Goal: Use online tool/utility: Utilize a website feature to perform a specific function

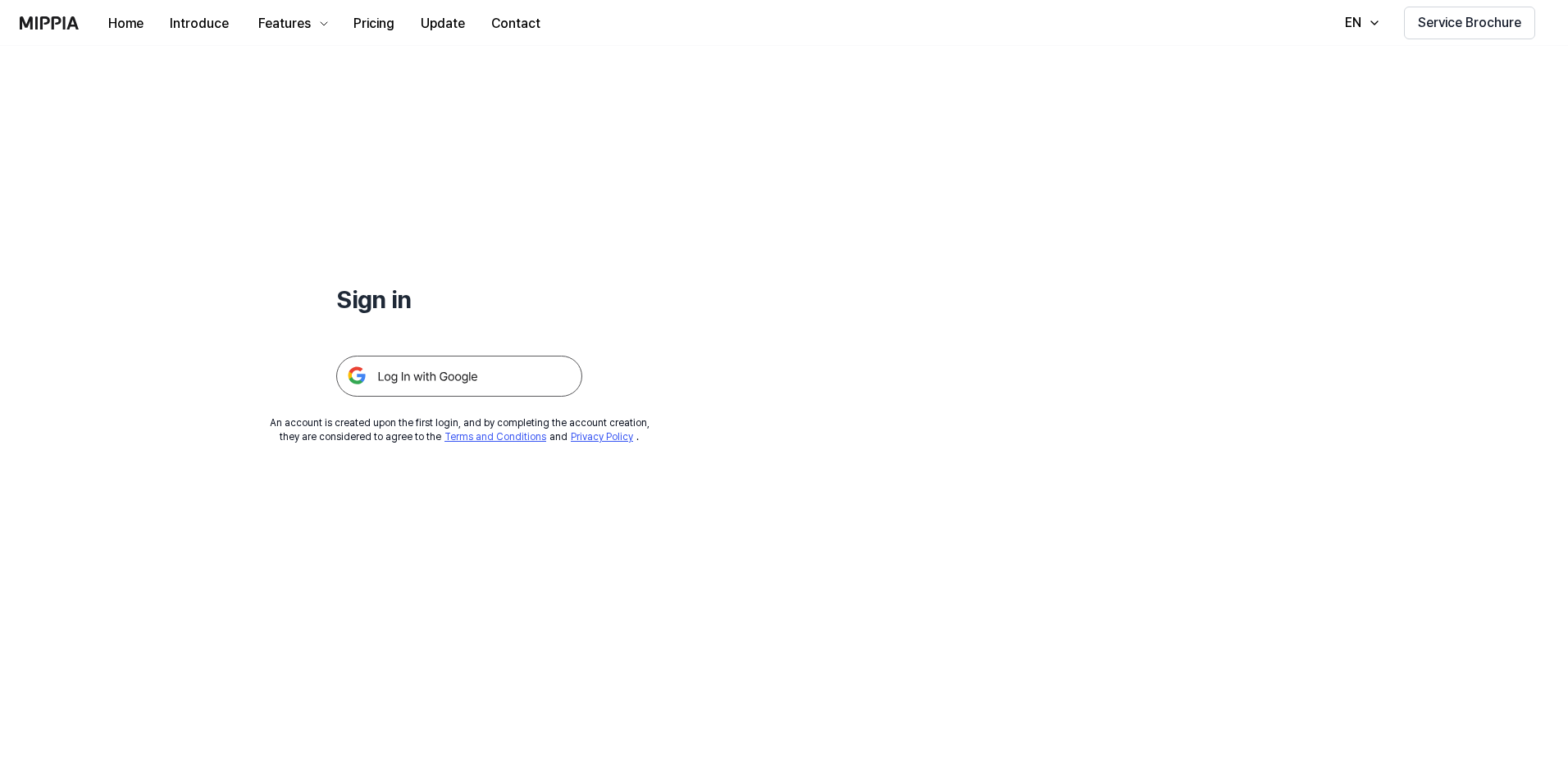
click at [524, 375] on img at bounding box center [459, 376] width 246 height 41
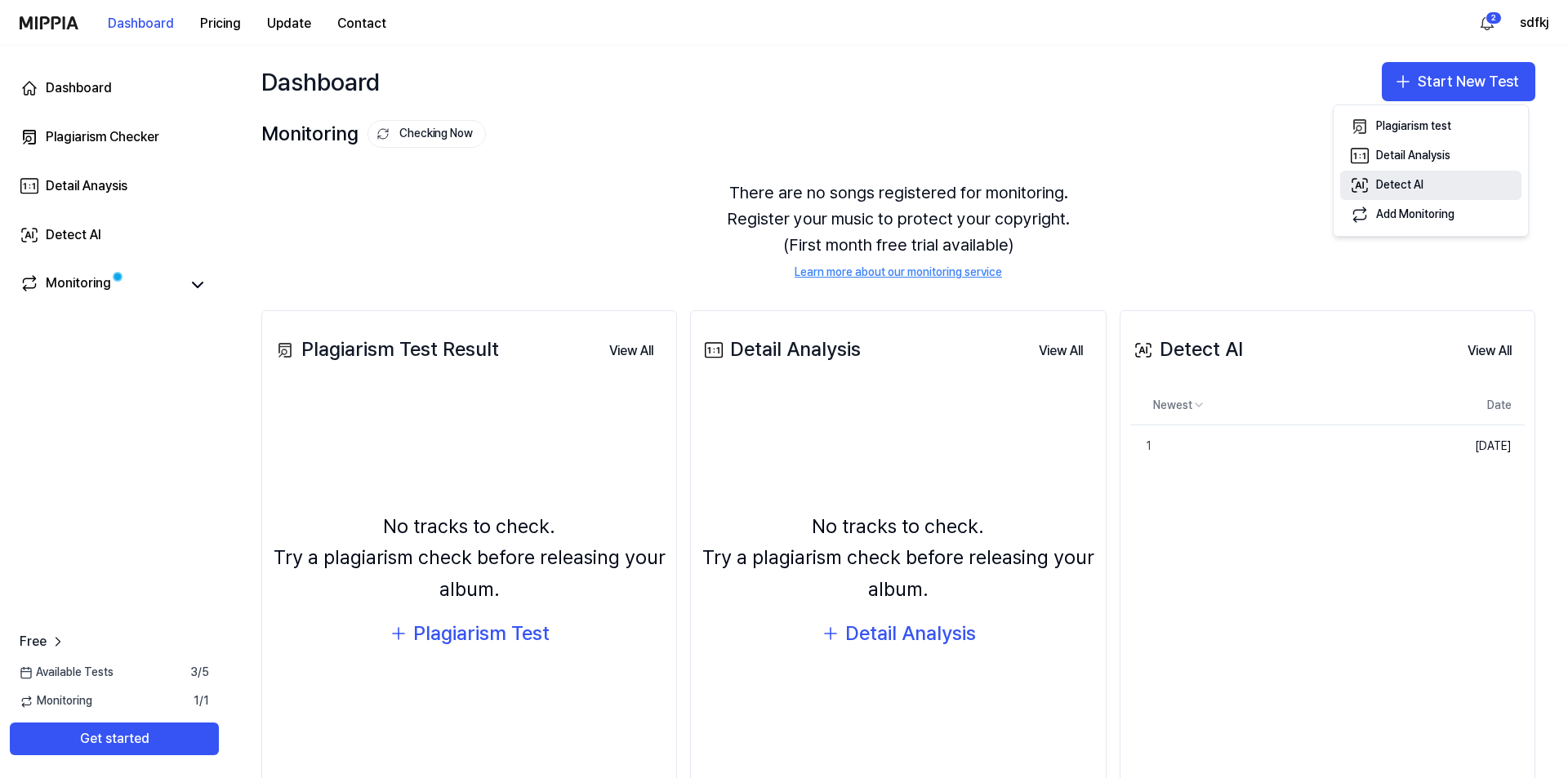
click at [1404, 187] on div "Detect AI" at bounding box center [1399, 184] width 47 height 16
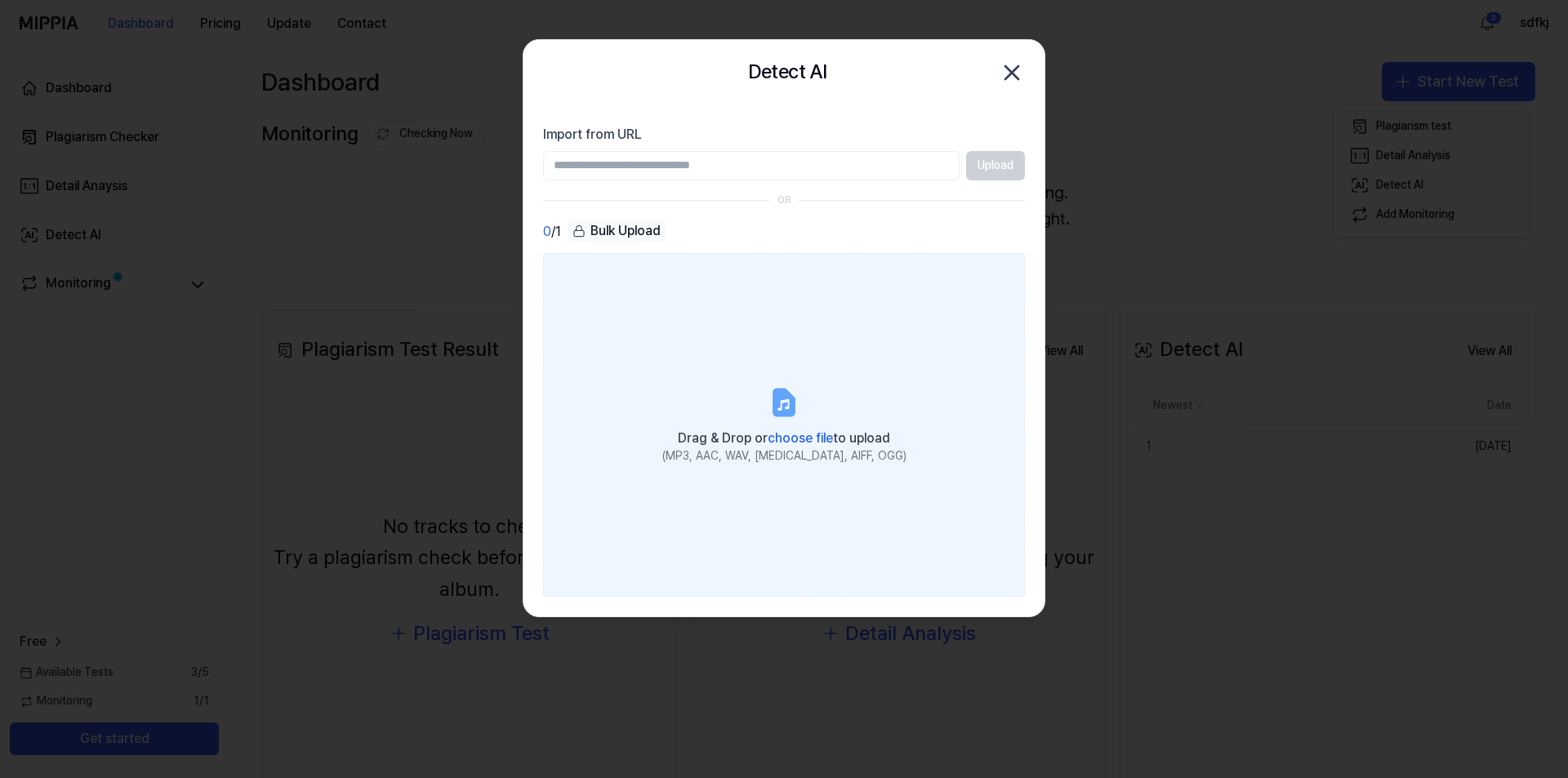
click at [773, 397] on icon at bounding box center [784, 402] width 33 height 33
click at [0, 0] on input "Drag & Drop or choose file to upload (MP3, AAC, WAV, FLAC, AIFF, OGG)" at bounding box center [0, 0] width 0 height 0
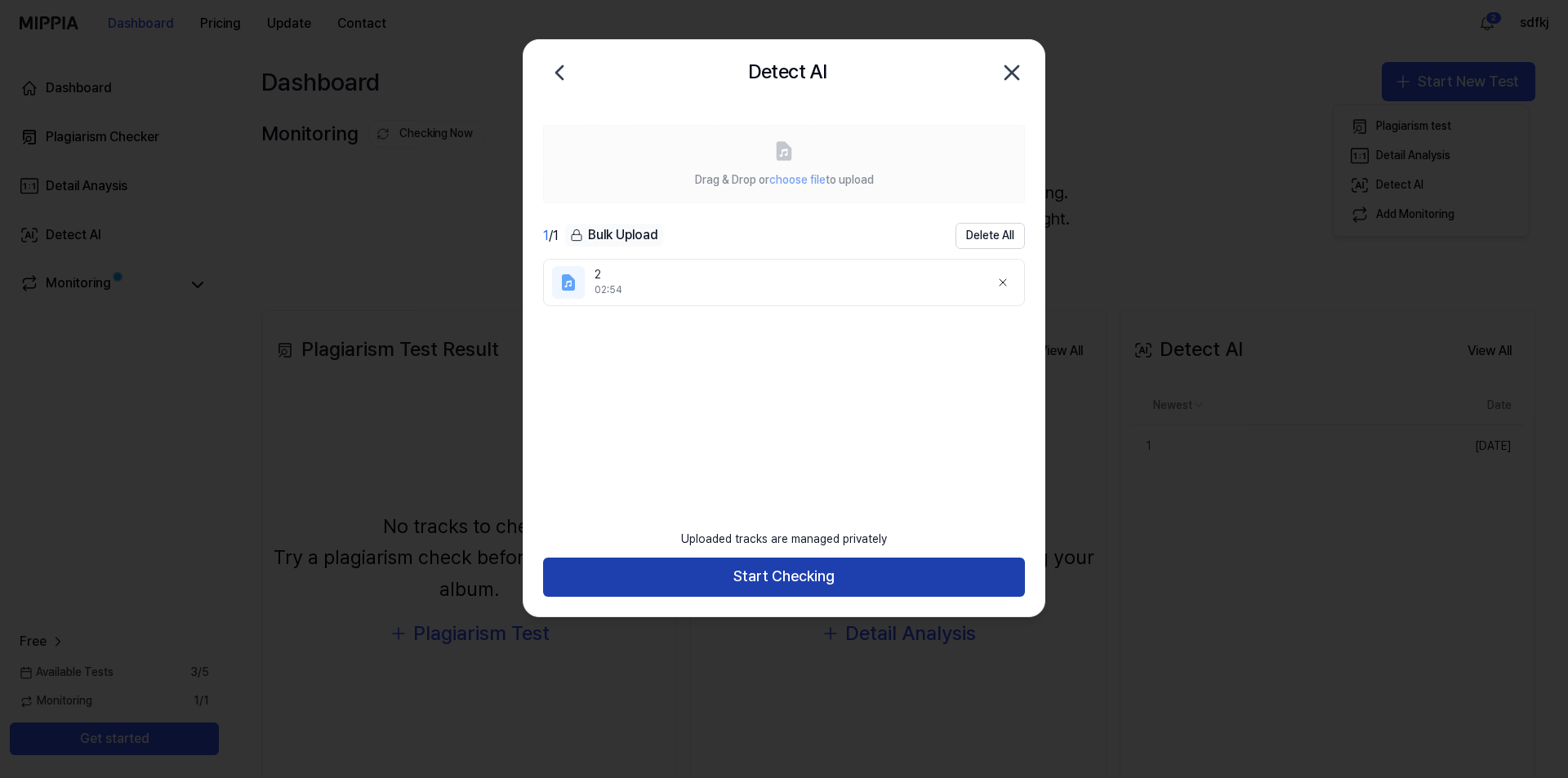
click at [865, 562] on button "Start Checking" at bounding box center [784, 577] width 482 height 39
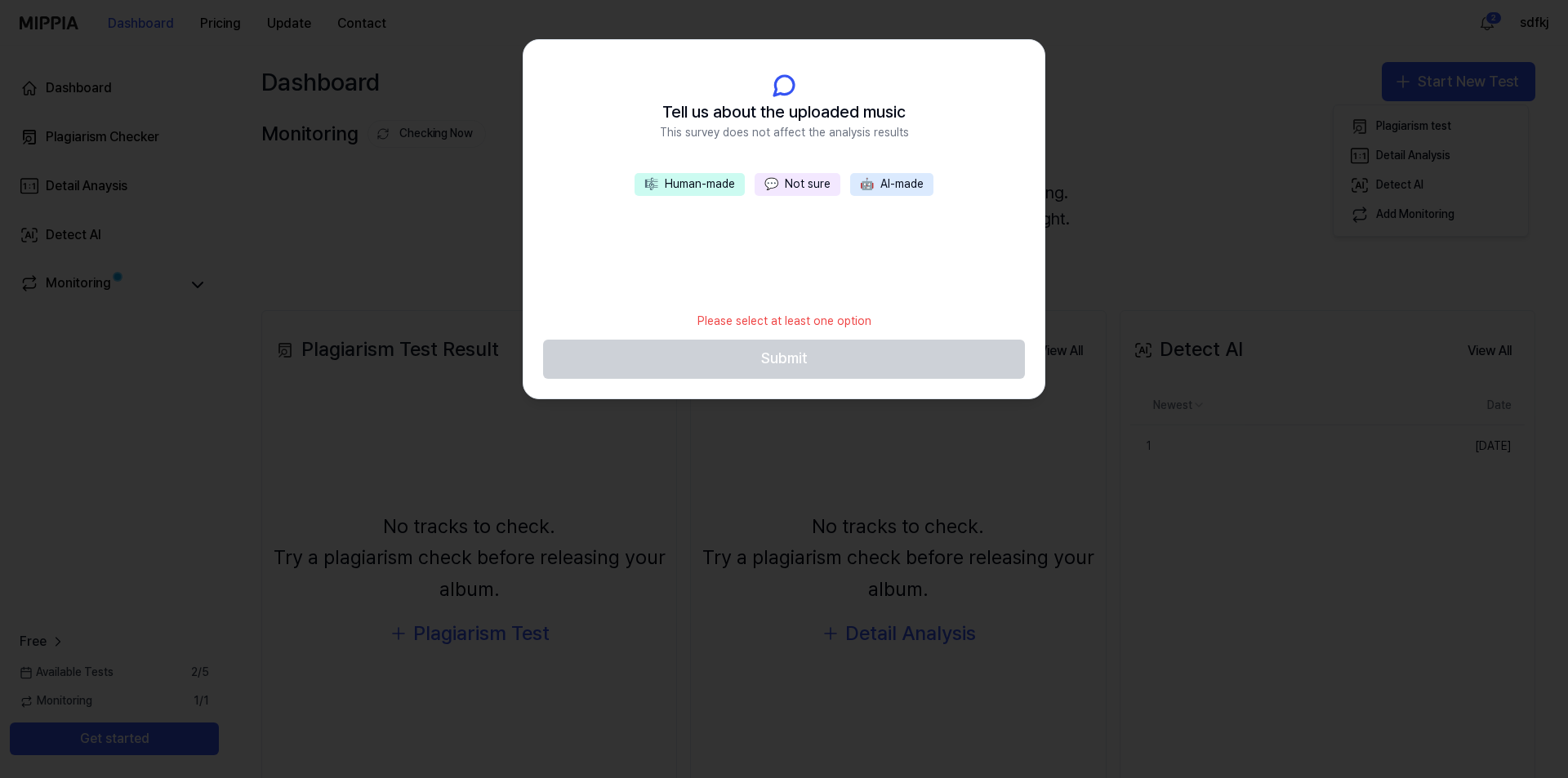
click at [807, 189] on button "💬 Not sure" at bounding box center [797, 184] width 86 height 23
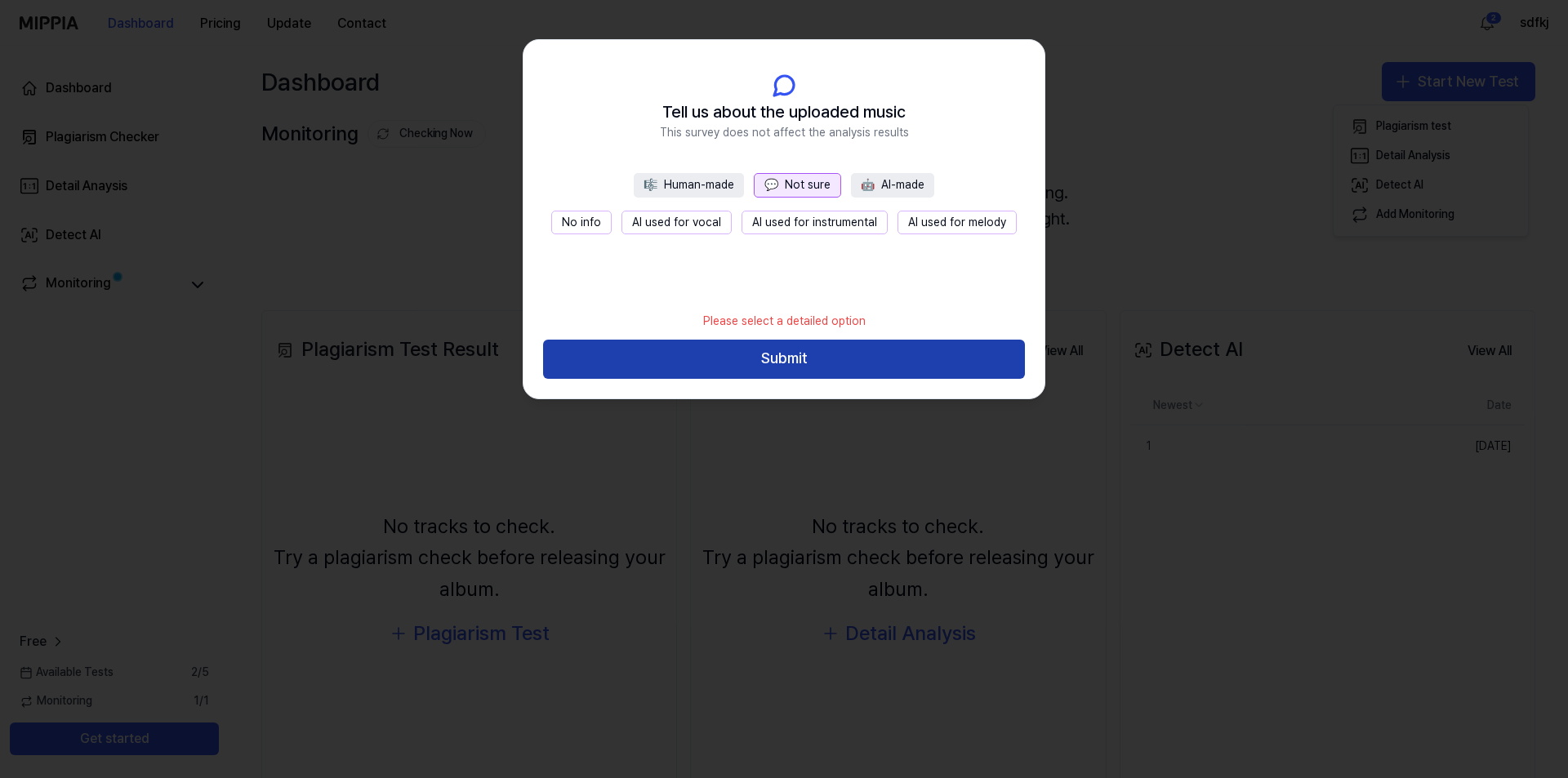
click at [853, 371] on button "Submit" at bounding box center [784, 359] width 482 height 39
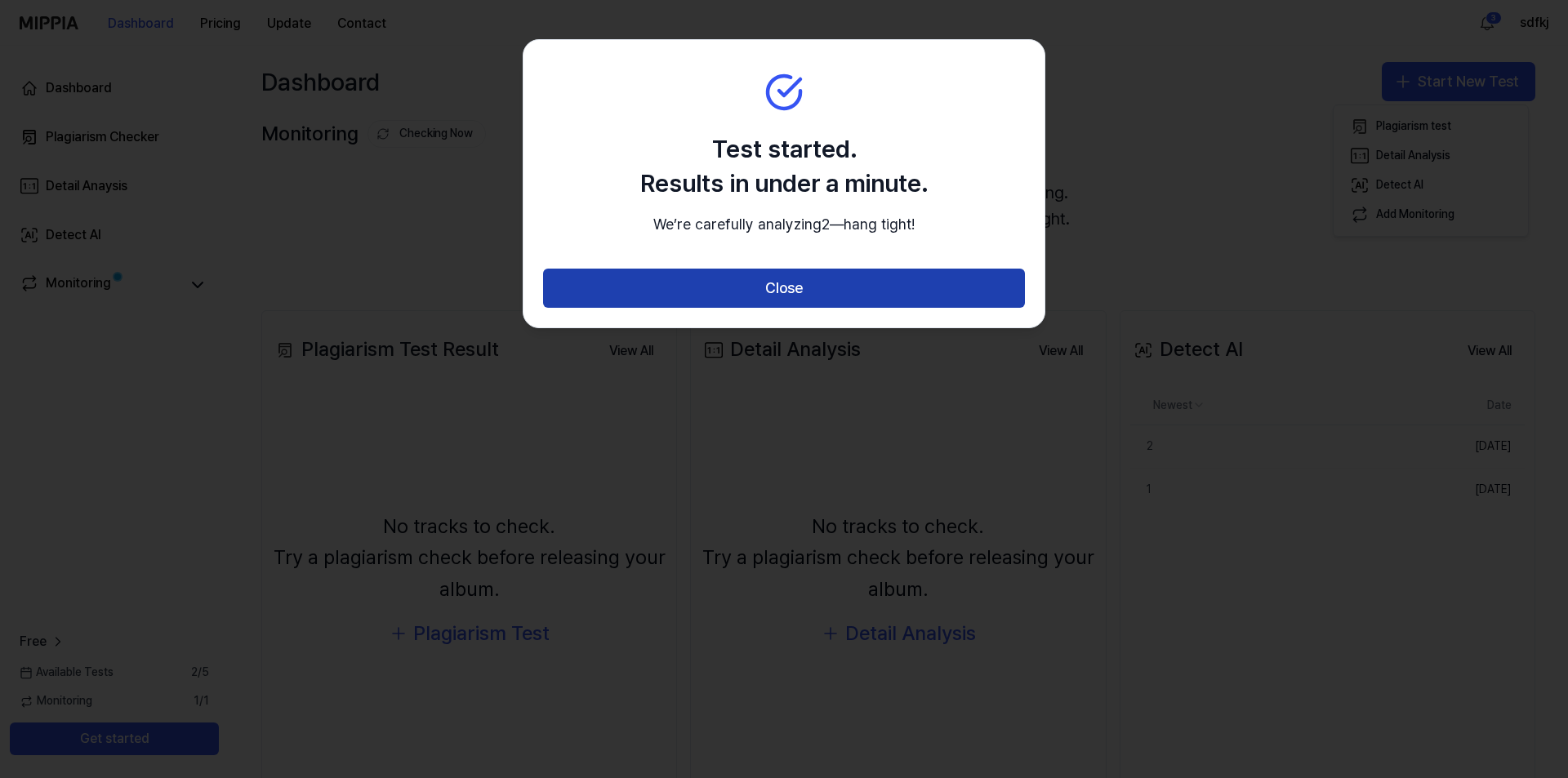
click at [931, 308] on button "Close" at bounding box center [784, 288] width 482 height 39
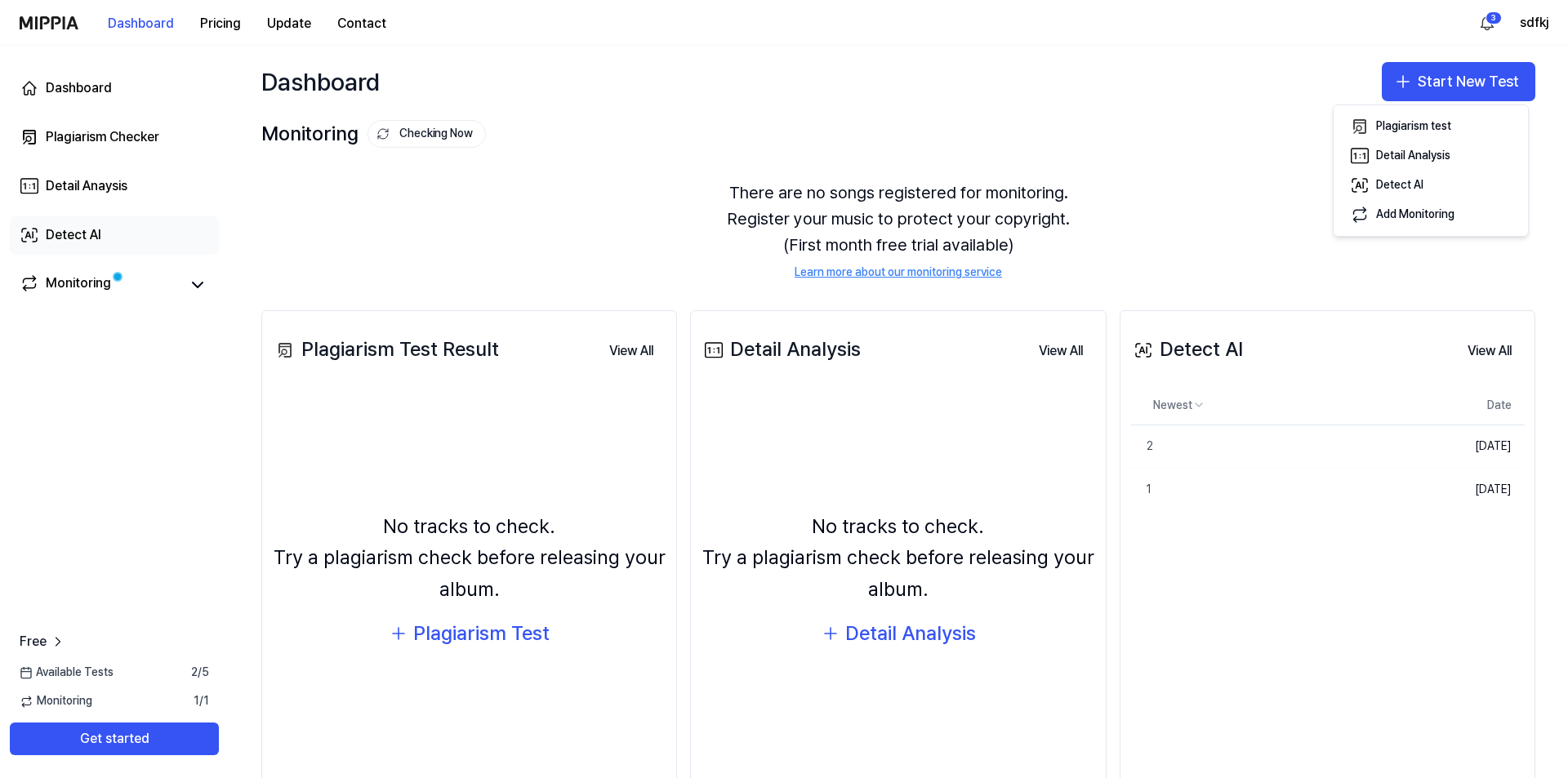
click at [96, 222] on link "Detect AI" at bounding box center [114, 235] width 209 height 39
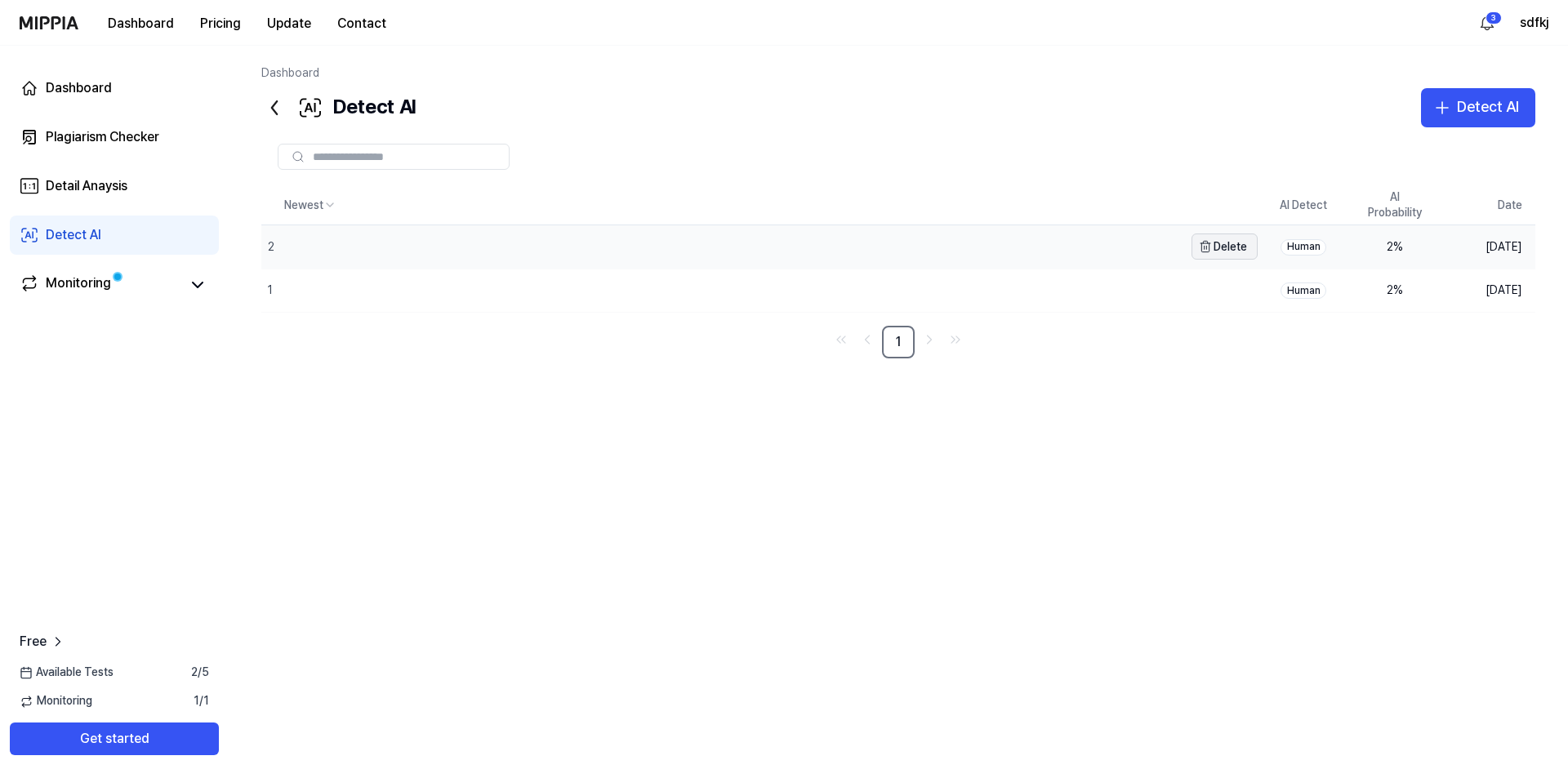
click at [1220, 251] on button "Delete" at bounding box center [1224, 246] width 66 height 26
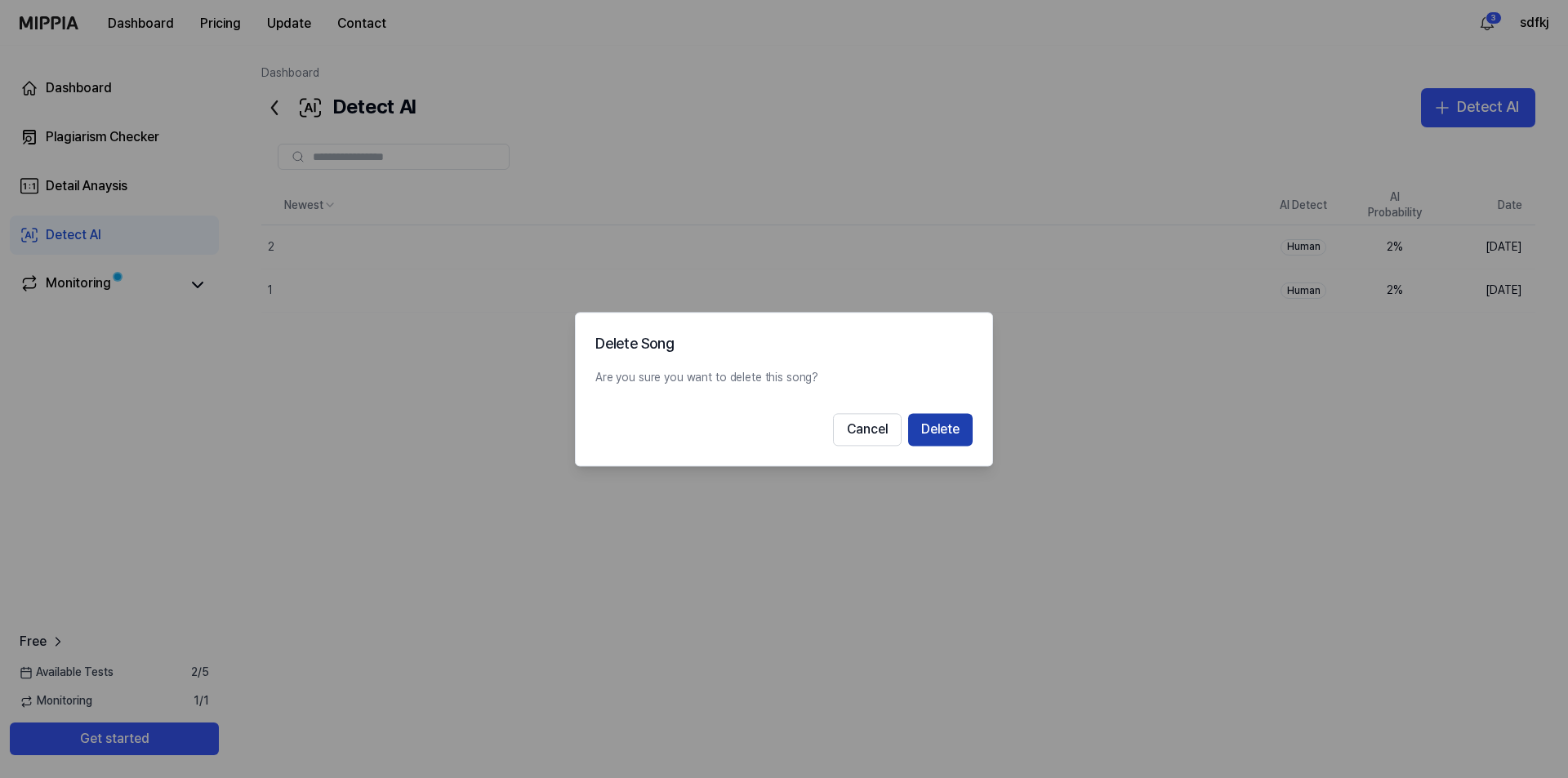
drag, startPoint x: 958, startPoint y: 419, endPoint x: 961, endPoint y: 428, distance: 9.5
click at [958, 428] on button "Delete" at bounding box center [940, 429] width 65 height 33
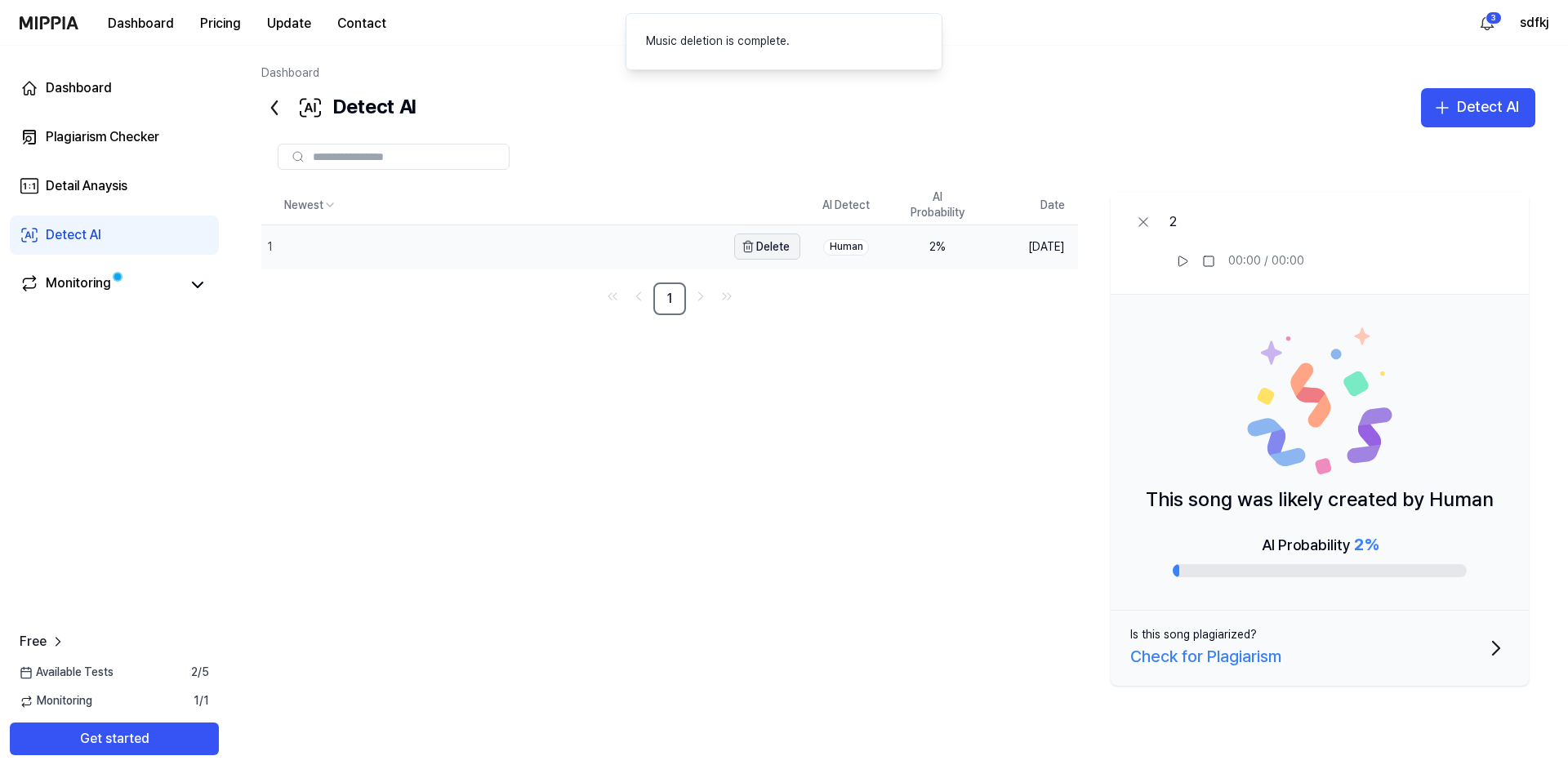
click at [764, 248] on button "Delete" at bounding box center [767, 246] width 66 height 26
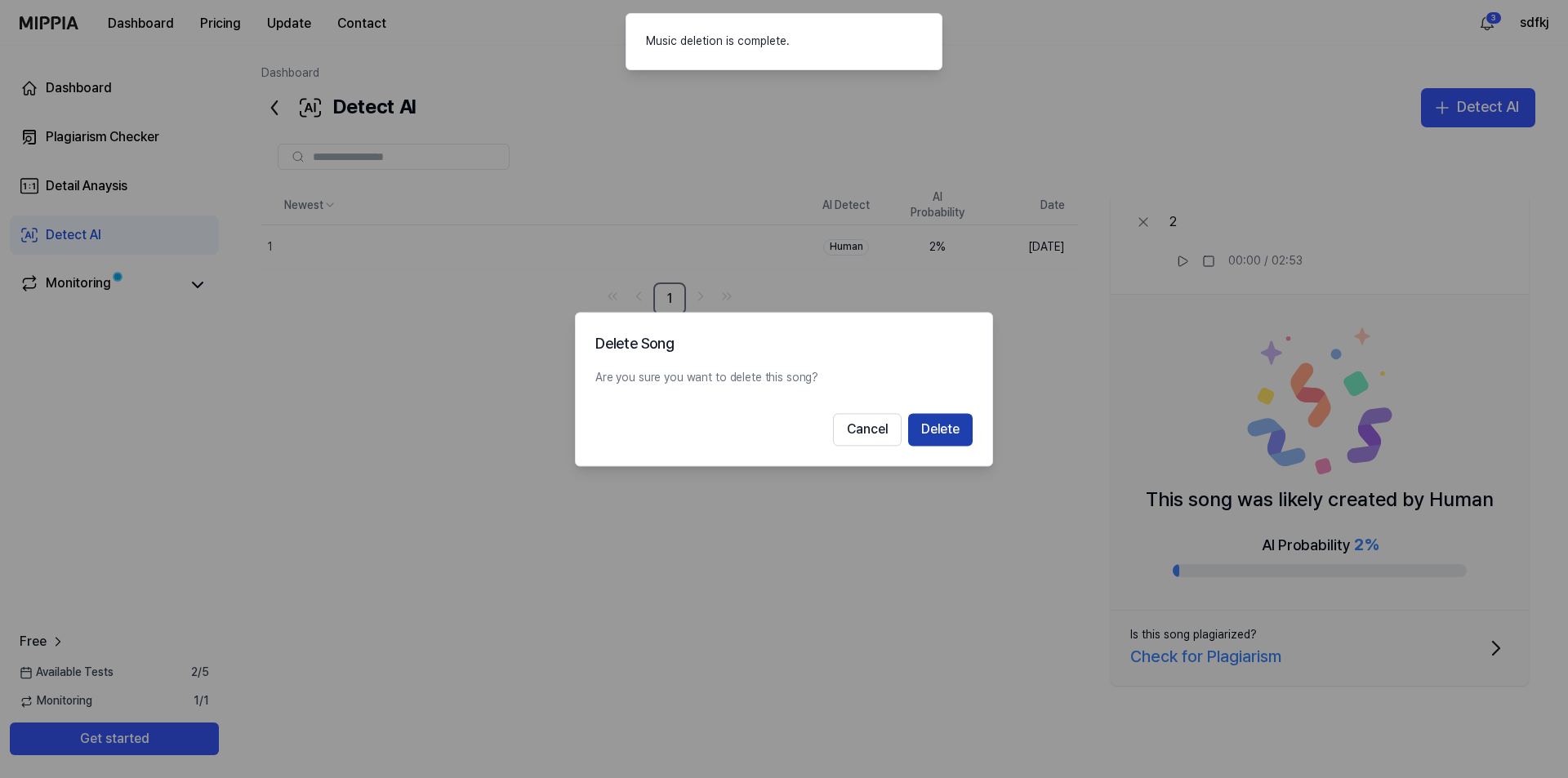
click at [950, 431] on button "Delete" at bounding box center [940, 429] width 65 height 33
